Goal: Find specific page/section: Find specific page/section

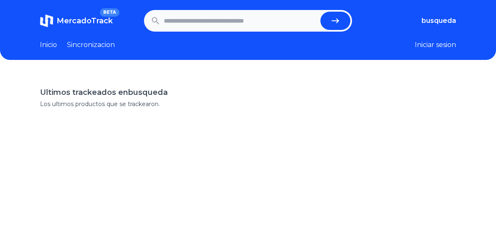
click at [122, 102] on p "Los ultimos productos que se trackearon." at bounding box center [248, 104] width 416 height 8
click at [125, 97] on h1 "Ultimos trackeados en busqueda" at bounding box center [248, 93] width 416 height 12
click at [75, 18] on span "MercadoTrack" at bounding box center [85, 20] width 56 height 9
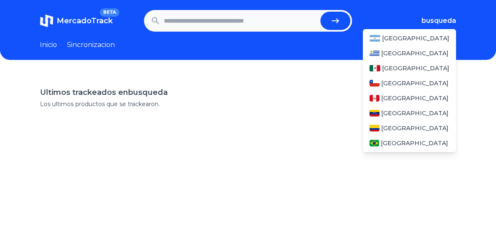
click at [428, 21] on span "busqueda" at bounding box center [439, 21] width 35 height 10
click at [421, 36] on div "[GEOGRAPHIC_DATA]" at bounding box center [409, 38] width 93 height 15
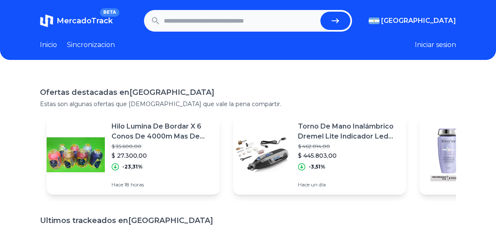
click at [221, 19] on input "text" at bounding box center [240, 21] width 153 height 18
click at [340, 25] on icon "submit" at bounding box center [335, 21] width 10 height 10
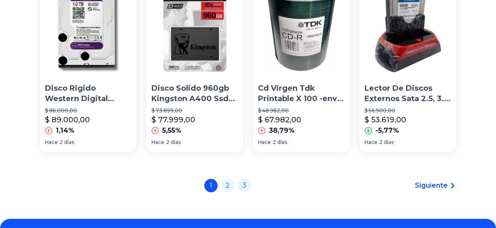
scroll to position [896, 0]
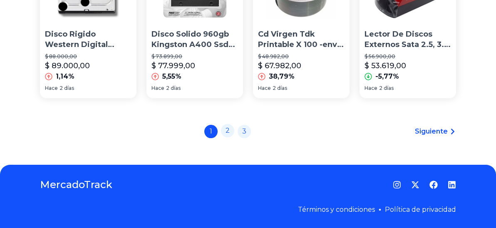
click at [231, 131] on link "2" at bounding box center [227, 130] width 13 height 13
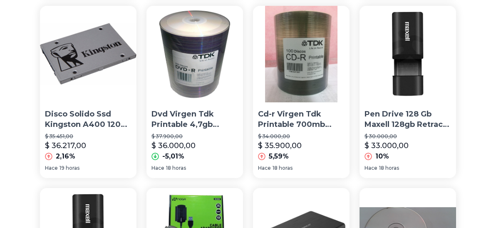
scroll to position [458, 0]
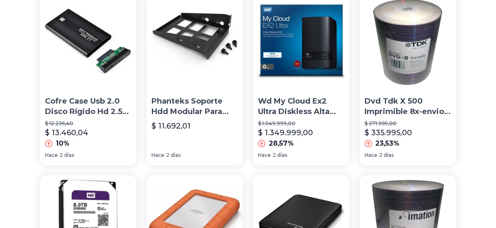
scroll to position [896, 0]
